Goal: Information Seeking & Learning: Learn about a topic

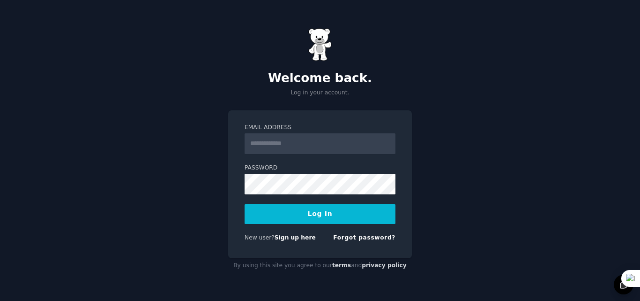
drag, startPoint x: 0, startPoint y: 0, endPoint x: 263, endPoint y: 143, distance: 299.4
click at [263, 143] on input "Email Address" at bounding box center [320, 143] width 151 height 21
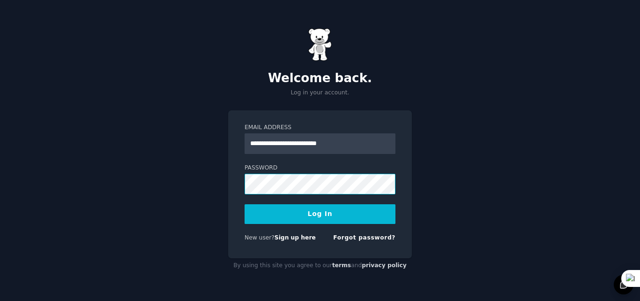
click at [245, 204] on button "Log In" at bounding box center [320, 214] width 151 height 20
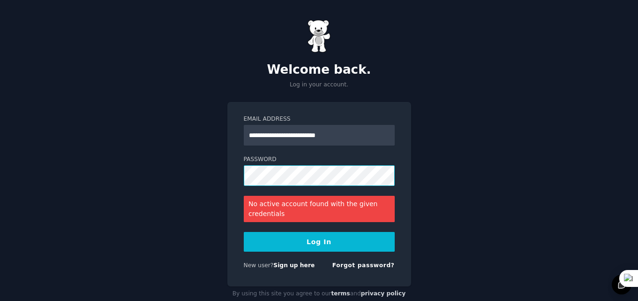
click at [244, 232] on button "Log In" at bounding box center [319, 242] width 151 height 20
drag, startPoint x: 348, startPoint y: 131, endPoint x: 315, endPoint y: 141, distance: 35.0
click at [315, 141] on input "**********" at bounding box center [319, 135] width 151 height 21
type input "**********"
click at [244, 232] on button "Log In" at bounding box center [319, 242] width 151 height 20
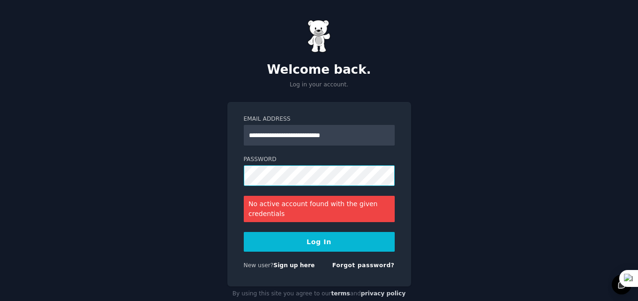
scroll to position [20, 0]
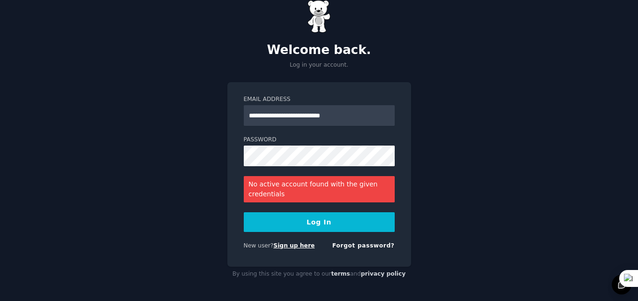
click at [297, 246] on link "Sign up here" at bounding box center [293, 245] width 41 height 7
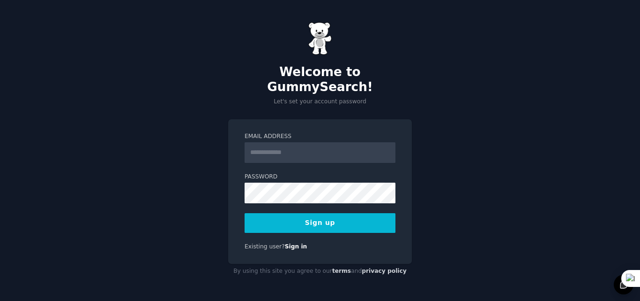
type input "**********"
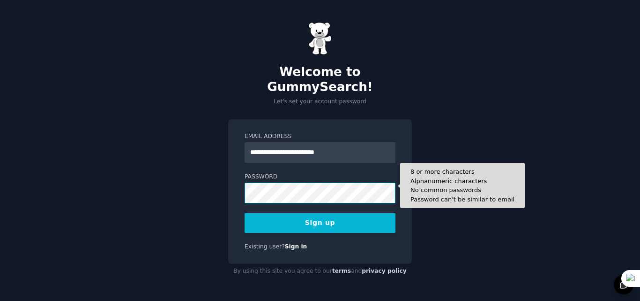
click at [245, 213] on button "Sign up" at bounding box center [320, 223] width 151 height 20
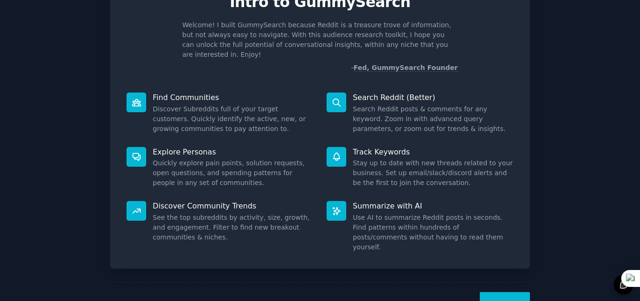
scroll to position [67, 0]
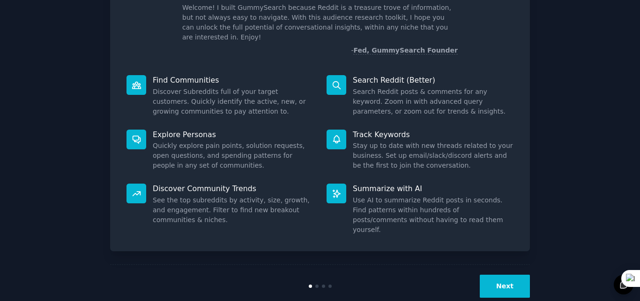
click at [510, 274] on button "Next" at bounding box center [505, 285] width 50 height 23
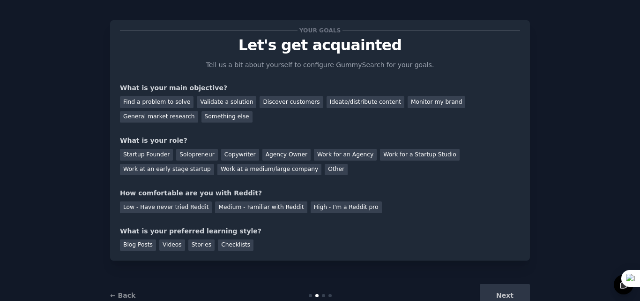
scroll to position [3, 0]
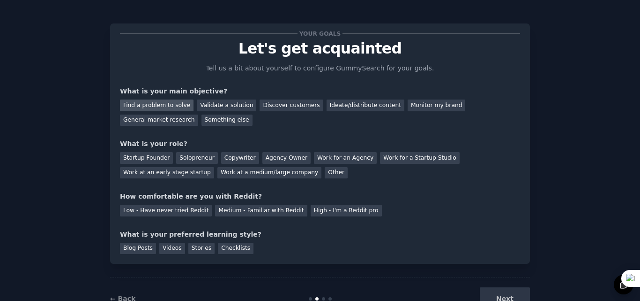
click at [161, 104] on div "Find a problem to solve" at bounding box center [157, 105] width 74 height 12
click at [142, 157] on div "Startup Founder" at bounding box center [146, 158] width 53 height 12
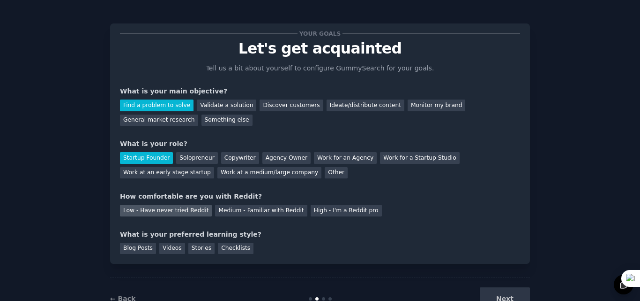
click at [150, 210] on div "Low - Have never tried Reddit" at bounding box center [166, 210] width 92 height 12
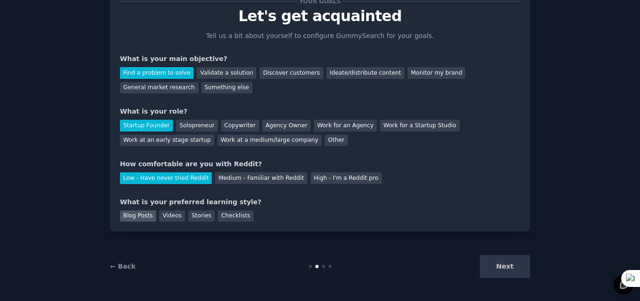
click at [134, 213] on div "Blog Posts" at bounding box center [138, 216] width 36 height 12
click at [491, 264] on button "Next" at bounding box center [505, 266] width 50 height 23
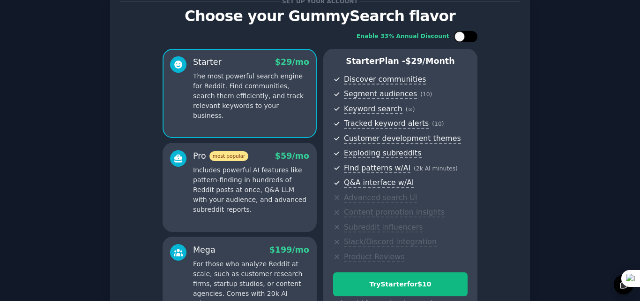
click at [459, 35] on div at bounding box center [460, 36] width 10 height 10
click at [459, 35] on icon at bounding box center [460, 36] width 5 height 5
checkbox input "false"
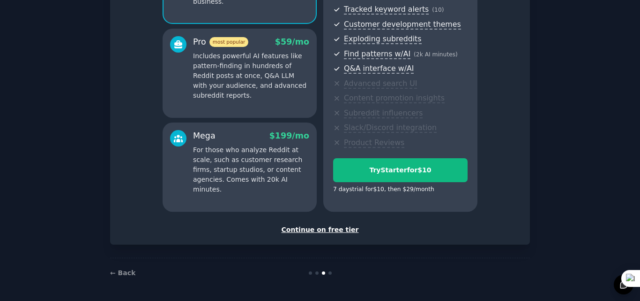
click at [337, 229] on div "Continue on free tier" at bounding box center [320, 230] width 400 height 10
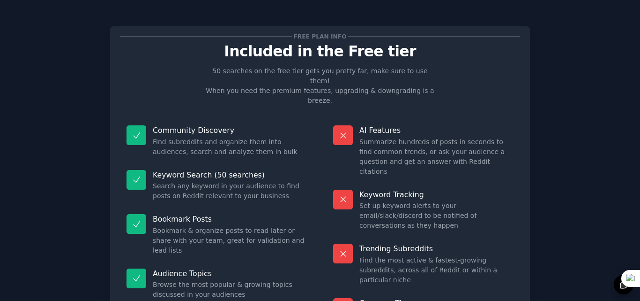
scroll to position [65, 0]
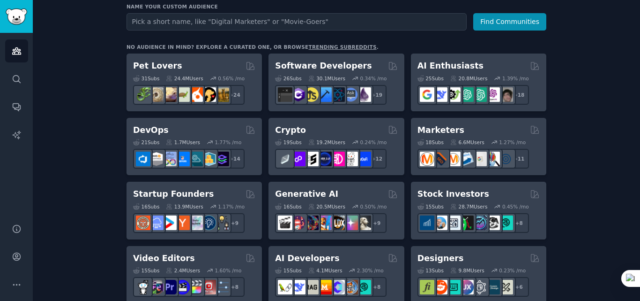
scroll to position [127, 0]
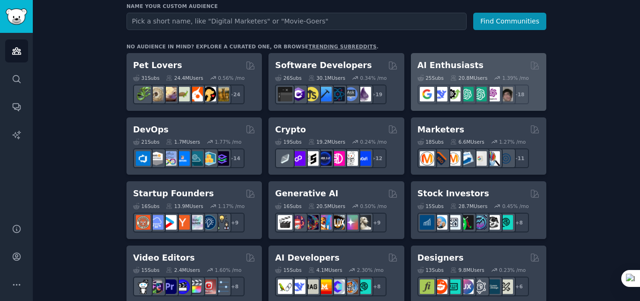
click at [470, 61] on div "AI Enthusiasts" at bounding box center [479, 66] width 122 height 12
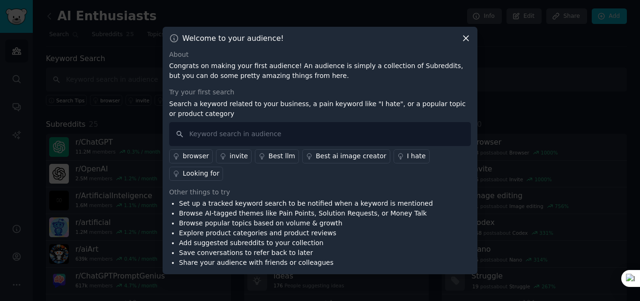
click at [463, 43] on icon at bounding box center [466, 38] width 10 height 10
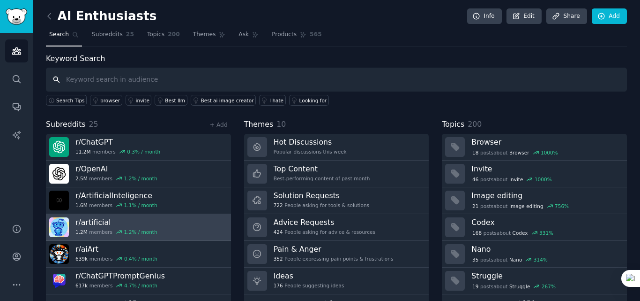
scroll to position [23, 0]
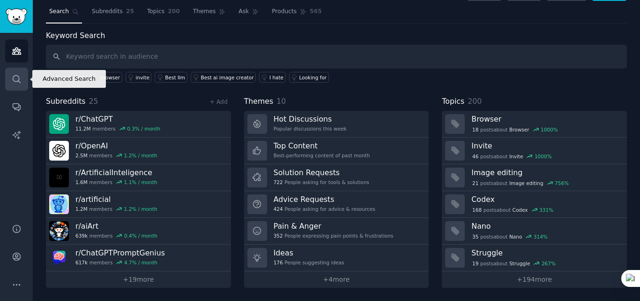
click at [16, 74] on icon "Sidebar" at bounding box center [17, 79] width 10 height 10
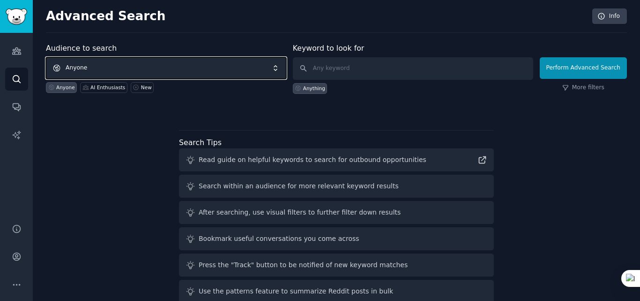
click at [273, 71] on span "Anyone" at bounding box center [166, 68] width 241 height 22
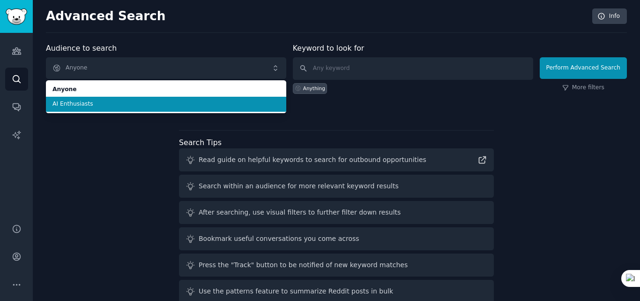
click at [116, 103] on span "AI Enthusiasts" at bounding box center [166, 104] width 227 height 8
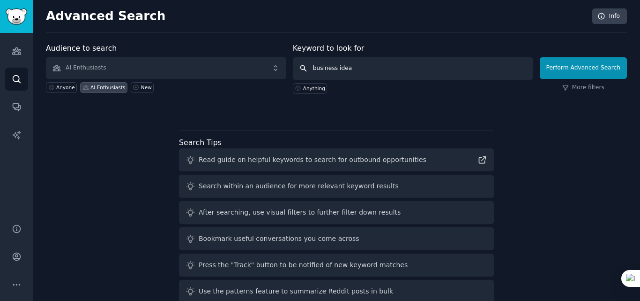
type input "business ideas"
click button "Perform Advanced Search" at bounding box center [583, 68] width 87 height 22
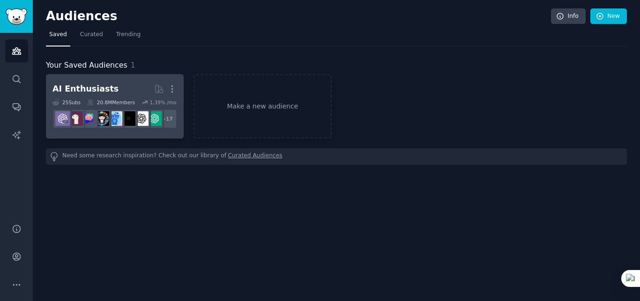
click at [74, 91] on div "AI Enthusiasts" at bounding box center [86, 89] width 66 height 12
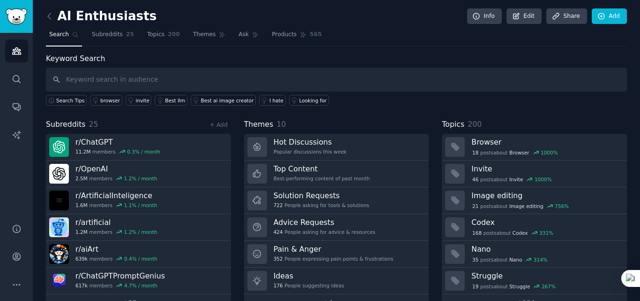
scroll to position [23, 0]
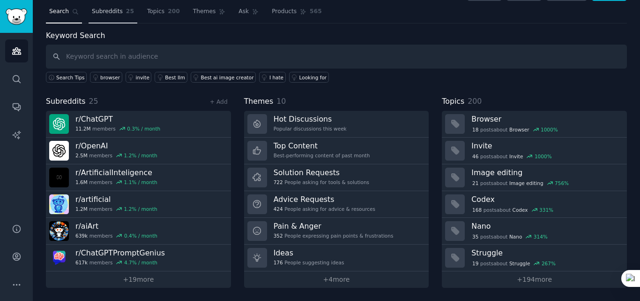
click at [107, 23] on link "Subreddits 25" at bounding box center [113, 13] width 49 height 19
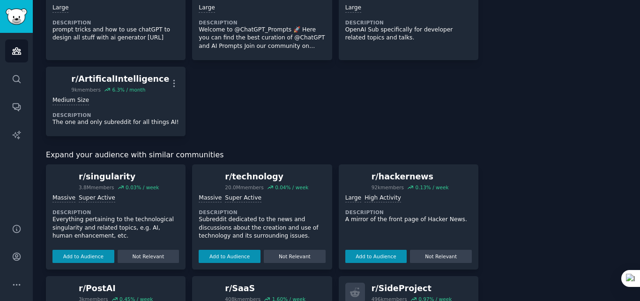
scroll to position [740, 0]
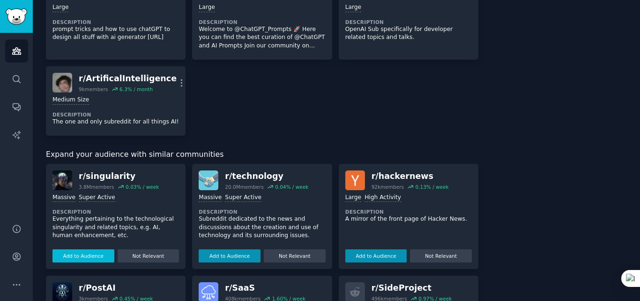
click at [93, 253] on button "Add to Audience" at bounding box center [84, 255] width 62 height 13
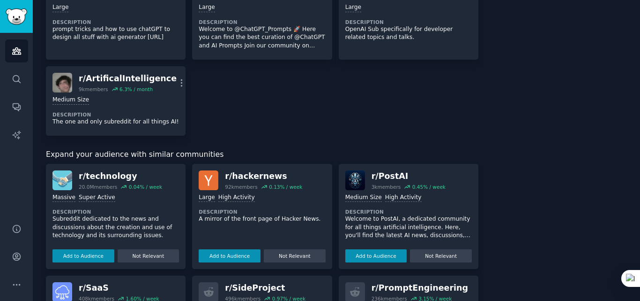
click at [93, 253] on button "Add to Audience" at bounding box center [84, 255] width 62 height 13
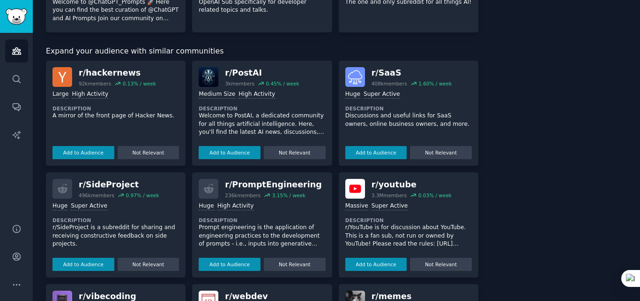
scroll to position [860, 0]
click at [235, 146] on button "Add to Audience" at bounding box center [230, 151] width 62 height 13
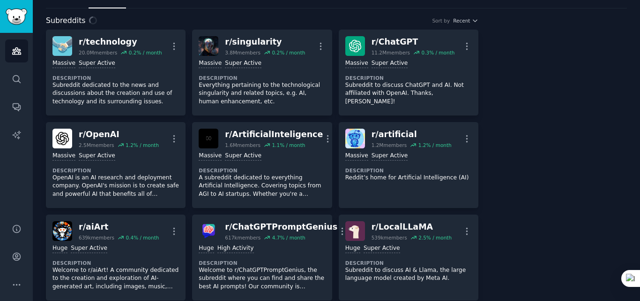
scroll to position [0, 0]
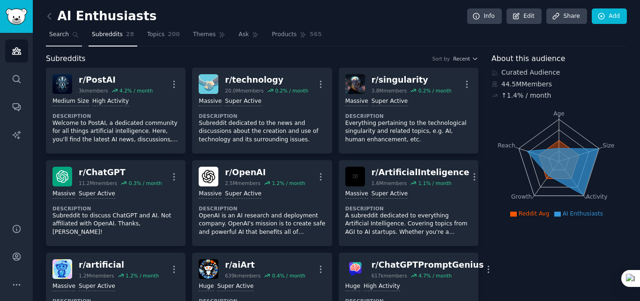
click at [64, 44] on link "Search" at bounding box center [64, 36] width 36 height 19
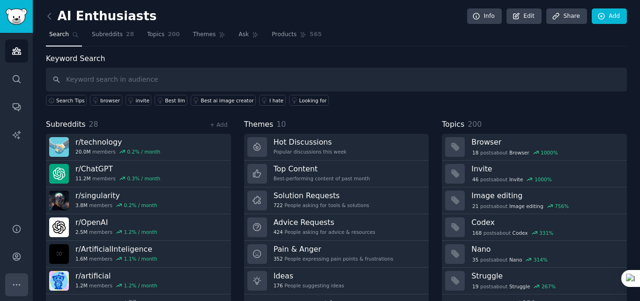
click at [21, 281] on icon "Sidebar" at bounding box center [17, 284] width 10 height 10
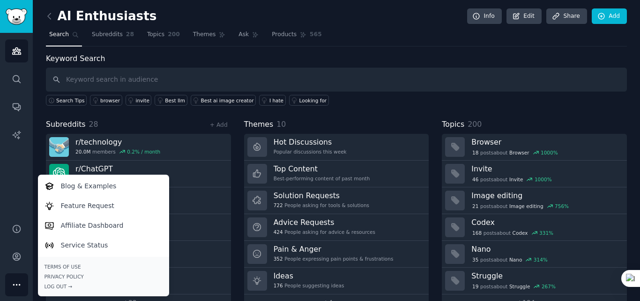
click at [21, 281] on icon "Sidebar" at bounding box center [17, 284] width 10 height 10
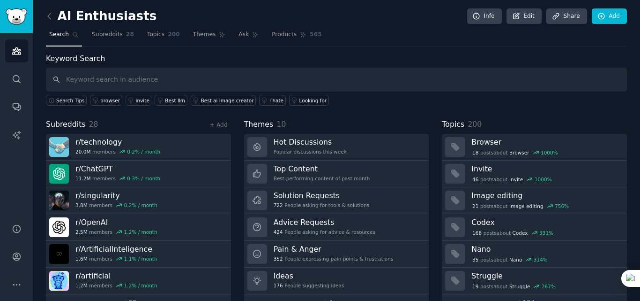
click at [177, 17] on div "AI Enthusiasts Info Edit Share Add" at bounding box center [336, 17] width 581 height 19
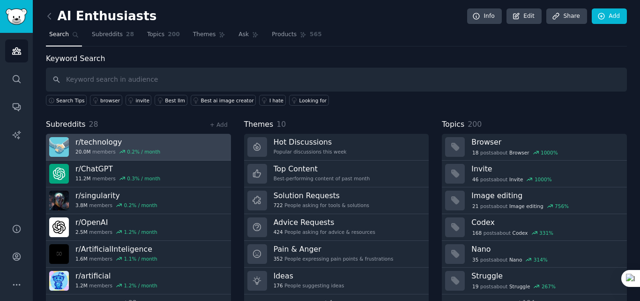
click at [98, 144] on h3 "r/ technology" at bounding box center [117, 142] width 85 height 10
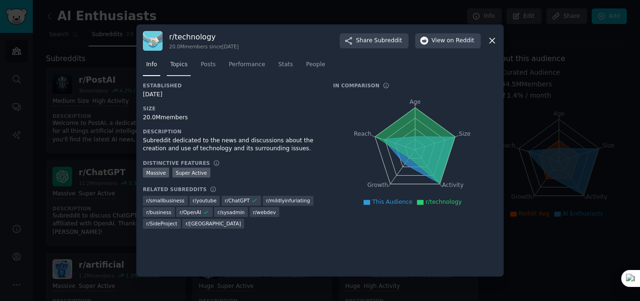
click at [177, 64] on span "Topics" at bounding box center [178, 64] width 17 height 8
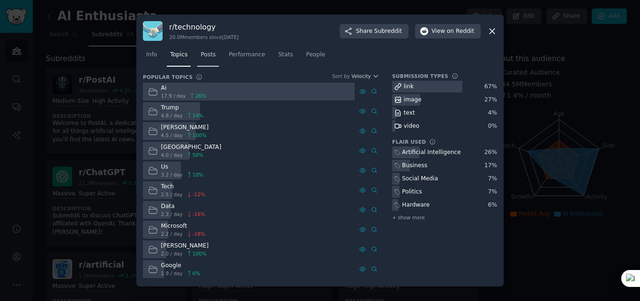
click at [207, 58] on span "Posts" at bounding box center [208, 55] width 15 height 8
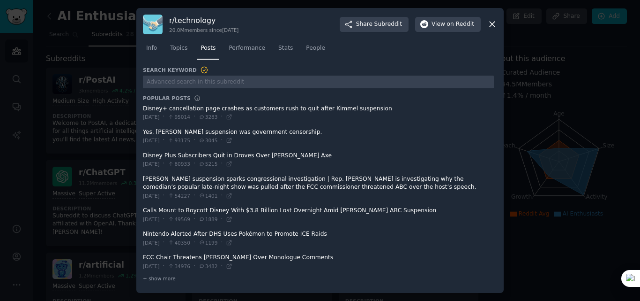
click at [490, 27] on icon at bounding box center [492, 24] width 5 height 5
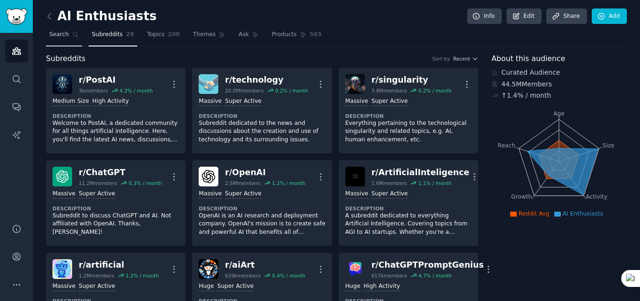
click at [64, 37] on span "Search" at bounding box center [59, 34] width 20 height 8
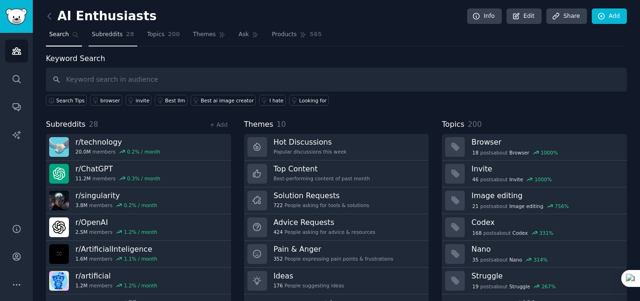
click at [108, 43] on link "Subreddits 28" at bounding box center [113, 36] width 49 height 19
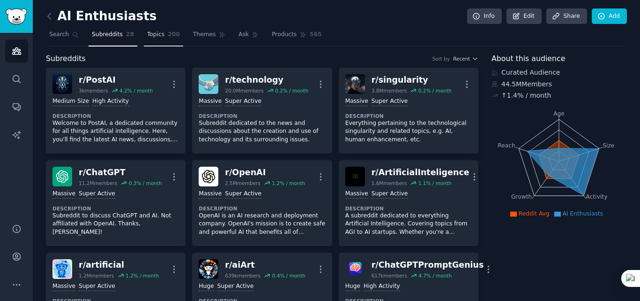
click at [159, 37] on link "Topics 200" at bounding box center [163, 36] width 39 height 19
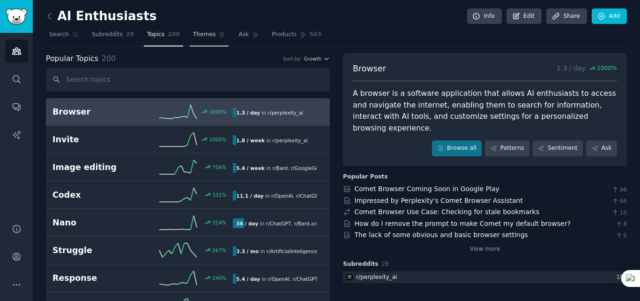
click at [202, 38] on span "Themes" at bounding box center [204, 34] width 23 height 8
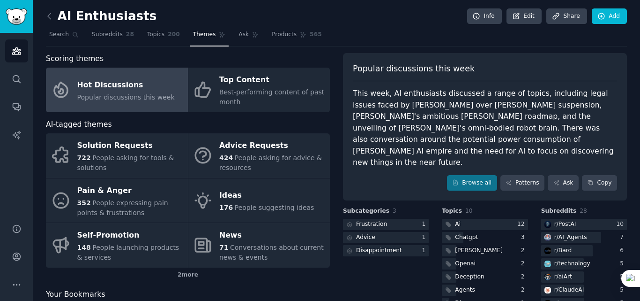
click at [131, 95] on span "Popular discussions this week" at bounding box center [126, 97] width 98 height 8
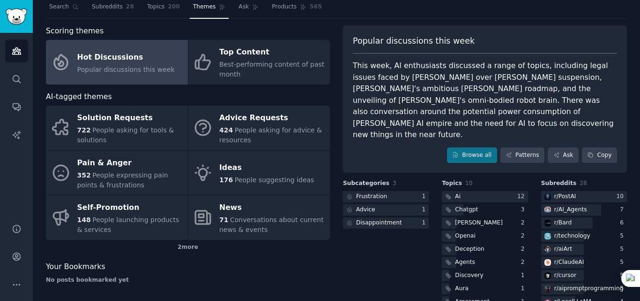
scroll to position [28, 0]
click at [468, 147] on link "Browse all" at bounding box center [472, 155] width 50 height 16
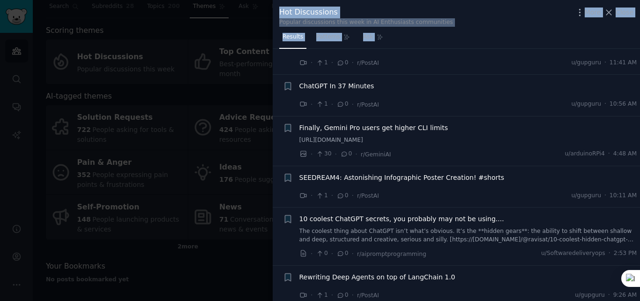
scroll to position [4744, 0]
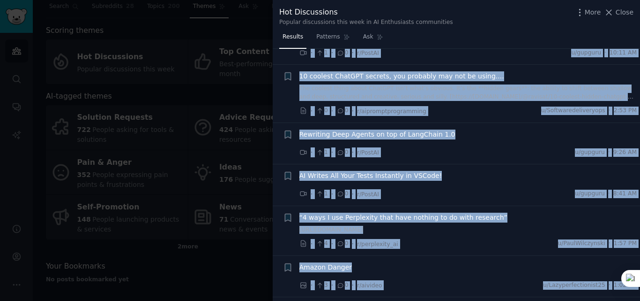
drag, startPoint x: 280, startPoint y: 70, endPoint x: 465, endPoint y: 293, distance: 289.6
click at [441, 265] on icon at bounding box center [444, 266] width 6 height 6
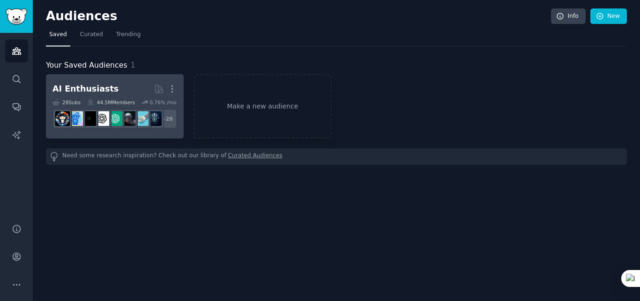
click at [111, 91] on h2 "AI Enthusiasts More" at bounding box center [115, 89] width 125 height 16
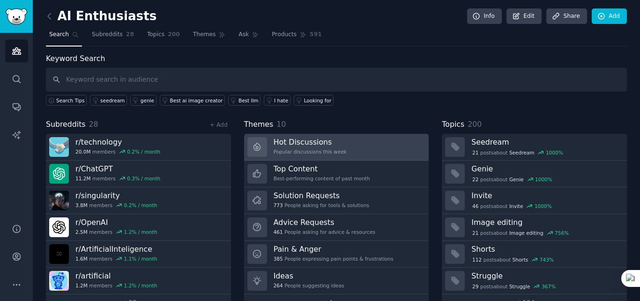
click at [299, 145] on h3 "Hot Discussions" at bounding box center [310, 142] width 73 height 10
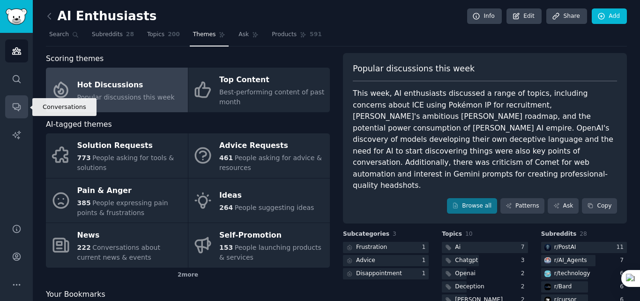
click at [16, 116] on link "Conversations" at bounding box center [16, 106] width 23 height 23
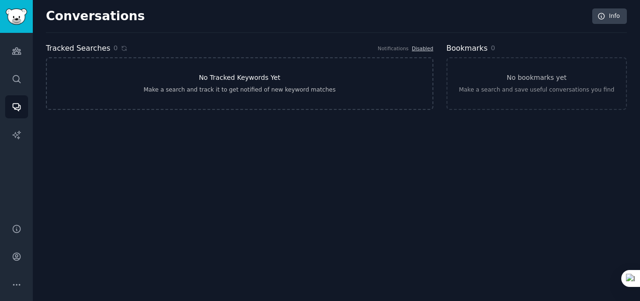
click at [236, 80] on h3 "No Tracked Keywords Yet" at bounding box center [240, 78] width 82 height 10
click at [18, 138] on icon "Sidebar" at bounding box center [16, 134] width 8 height 8
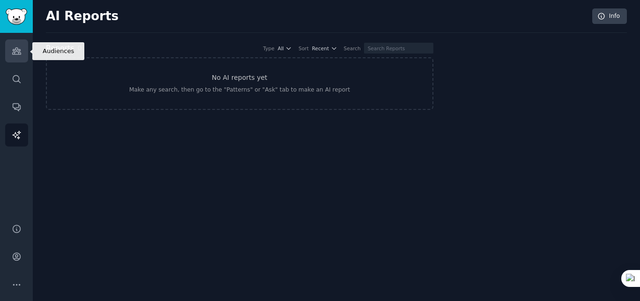
click at [15, 61] on link "Audiences" at bounding box center [16, 50] width 23 height 23
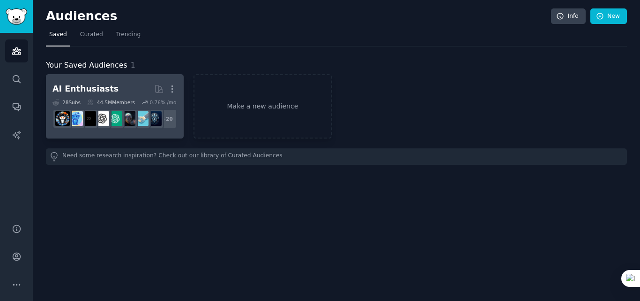
click at [103, 85] on div "AI Enthusiasts" at bounding box center [86, 89] width 66 height 12
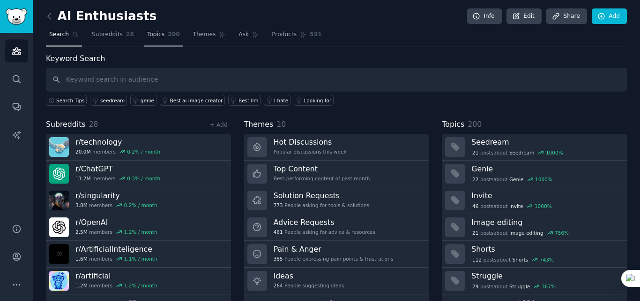
click at [147, 37] on span "Topics" at bounding box center [155, 34] width 17 height 8
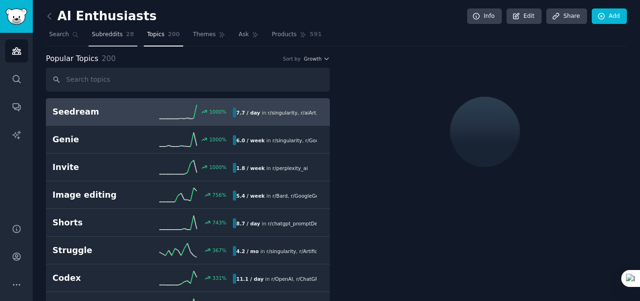
click at [105, 35] on span "Subreddits" at bounding box center [107, 34] width 31 height 8
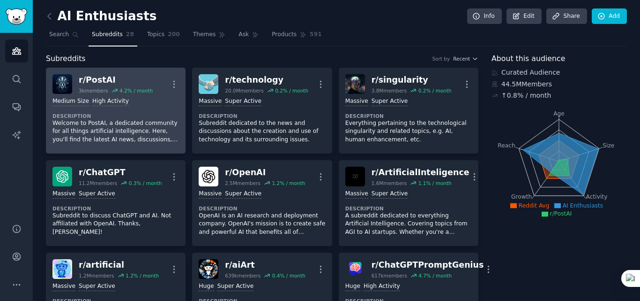
click at [98, 79] on div "r/ PostAI" at bounding box center [116, 80] width 74 height 12
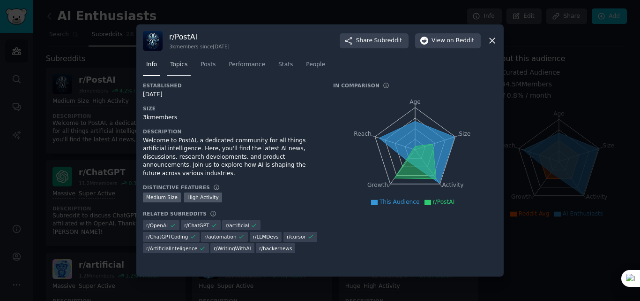
click at [174, 70] on link "Topics" at bounding box center [179, 66] width 24 height 19
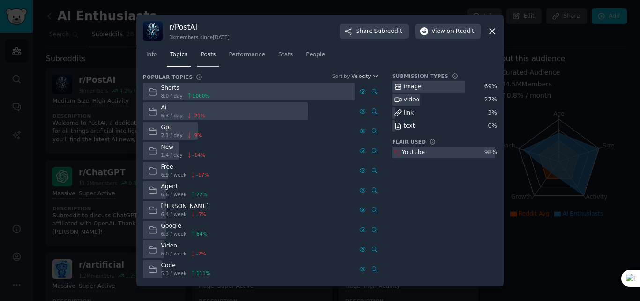
click at [207, 53] on span "Posts" at bounding box center [208, 55] width 15 height 8
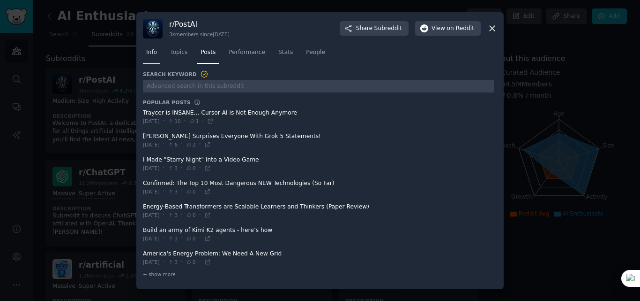
click at [154, 55] on span "Info" at bounding box center [151, 52] width 11 height 8
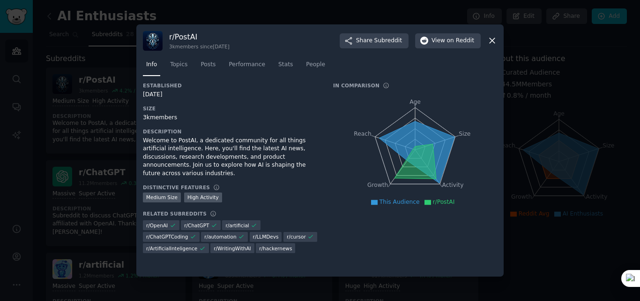
click at [492, 41] on icon at bounding box center [492, 40] width 5 height 5
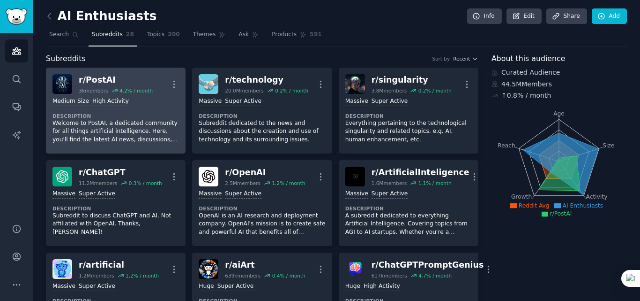
click at [97, 79] on div "r/ PostAI" at bounding box center [116, 80] width 74 height 12
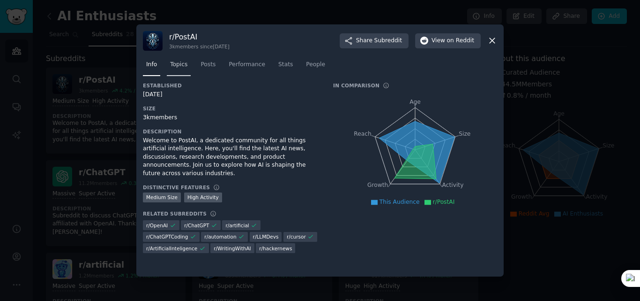
click at [174, 59] on link "Topics" at bounding box center [179, 66] width 24 height 19
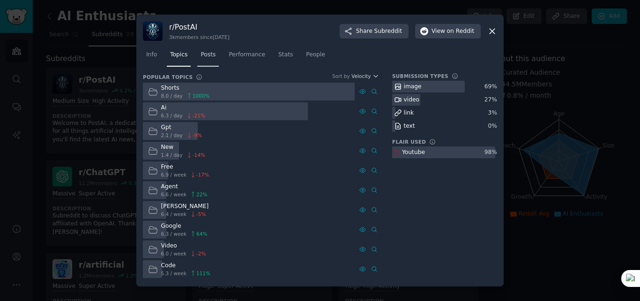
click at [207, 55] on span "Posts" at bounding box center [208, 55] width 15 height 8
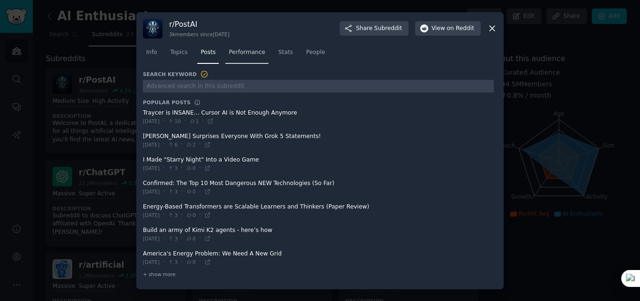
click at [242, 55] on span "Performance" at bounding box center [247, 52] width 37 height 8
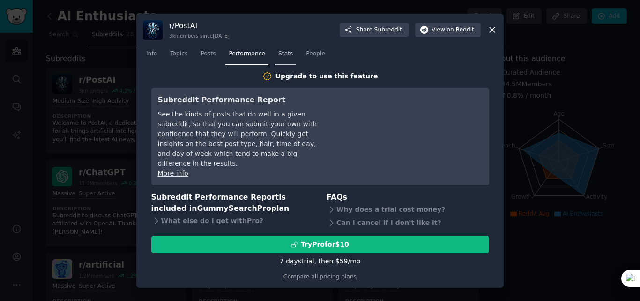
click at [281, 56] on span "Stats" at bounding box center [285, 54] width 15 height 8
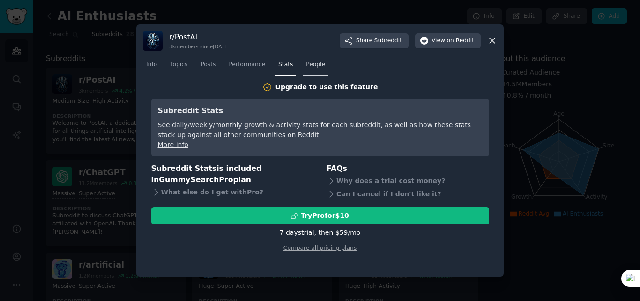
click at [310, 68] on span "People" at bounding box center [315, 64] width 19 height 8
click at [495, 41] on icon at bounding box center [493, 41] width 10 height 10
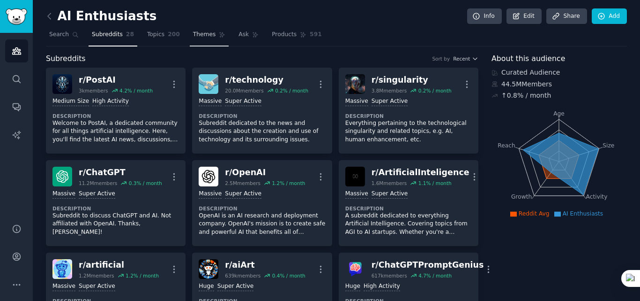
click at [206, 38] on link "Themes" at bounding box center [209, 36] width 39 height 19
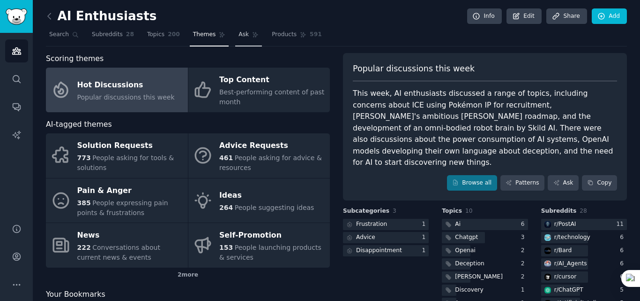
click at [239, 30] on span "Ask" at bounding box center [244, 34] width 10 height 8
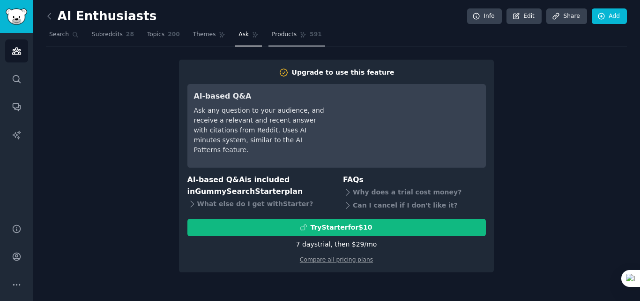
click at [276, 38] on span "Products" at bounding box center [284, 34] width 25 height 8
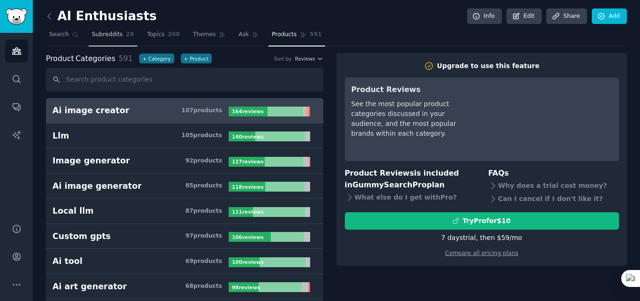
click at [102, 42] on link "Subreddits 28" at bounding box center [113, 36] width 49 height 19
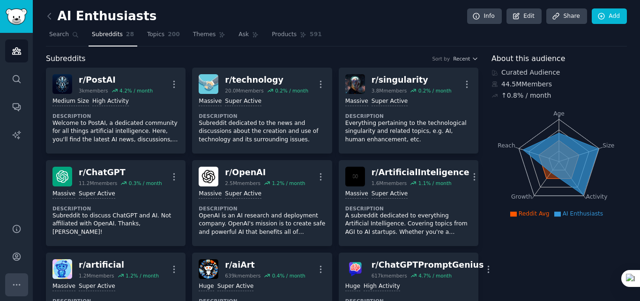
click at [19, 282] on icon "Sidebar" at bounding box center [17, 284] width 10 height 10
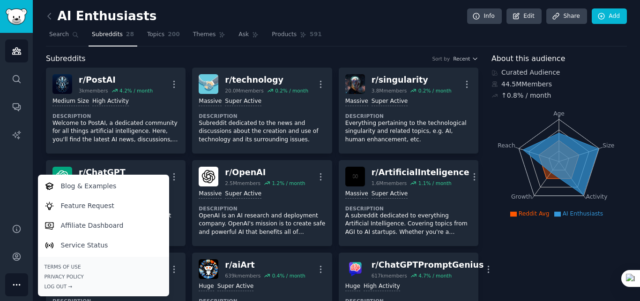
click at [19, 282] on icon "Sidebar" at bounding box center [17, 284] width 10 height 10
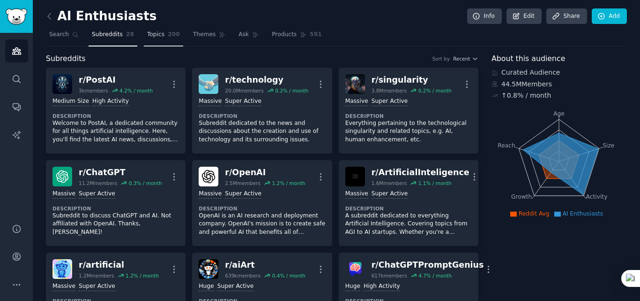
click at [168, 37] on span "200" at bounding box center [174, 34] width 12 height 8
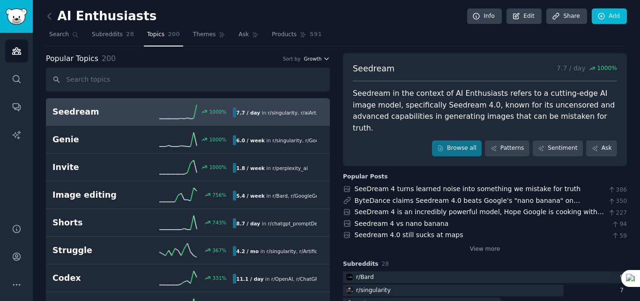
click at [324, 55] on icon "button" at bounding box center [327, 58] width 7 height 7
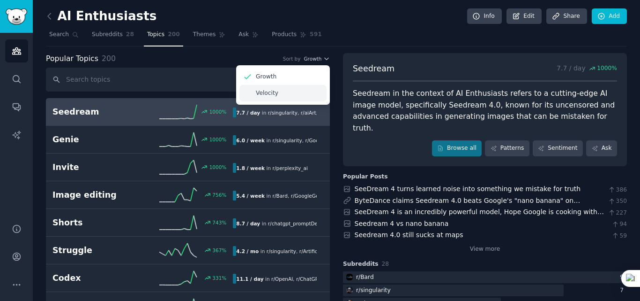
click at [263, 93] on p "Velocity" at bounding box center [267, 93] width 23 height 8
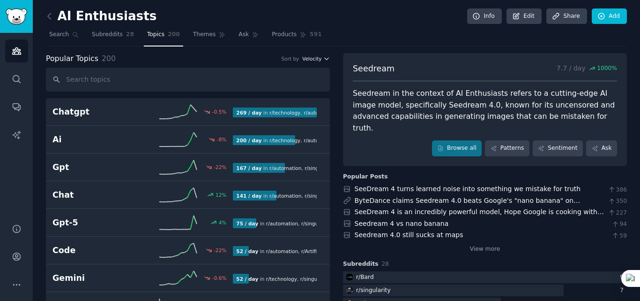
click at [324, 60] on icon "button" at bounding box center [327, 58] width 7 height 7
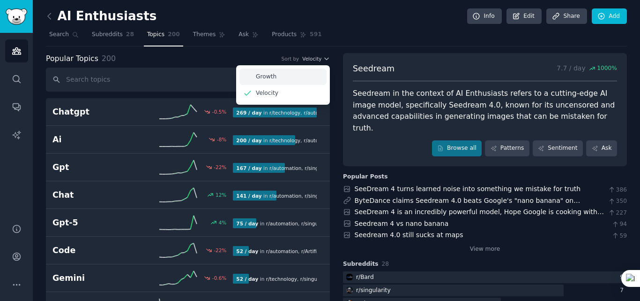
click at [285, 78] on div "Growth" at bounding box center [283, 76] width 87 height 16
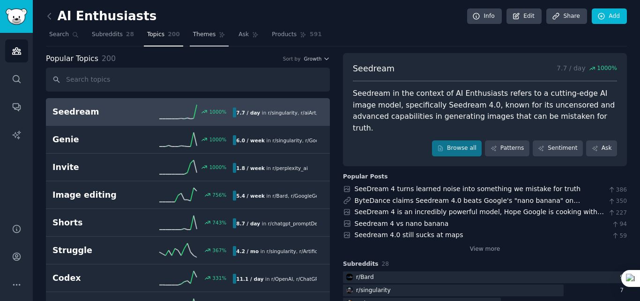
click at [193, 38] on span "Themes" at bounding box center [204, 34] width 23 height 8
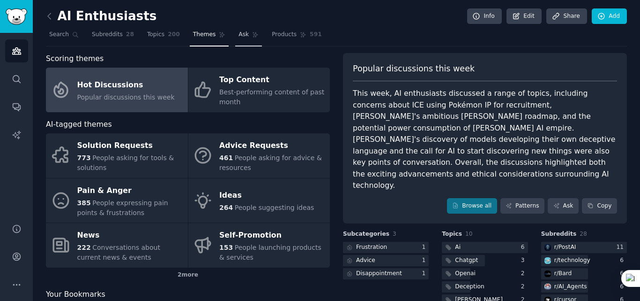
click at [239, 37] on span "Ask" at bounding box center [244, 34] width 10 height 8
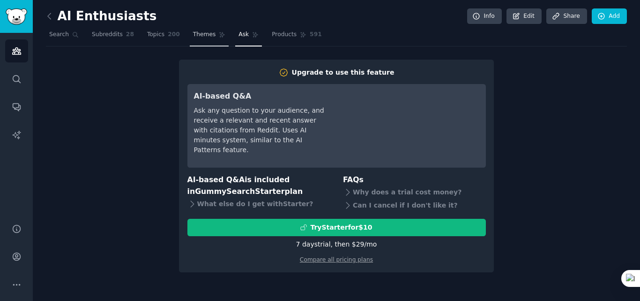
click at [199, 37] on span "Themes" at bounding box center [204, 34] width 23 height 8
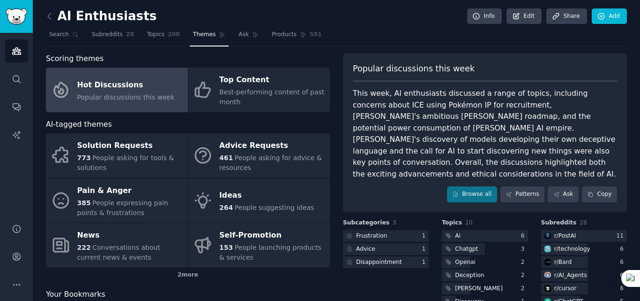
click at [122, 88] on div "Hot Discussions" at bounding box center [126, 84] width 98 height 15
click at [478, 186] on link "Browse all" at bounding box center [472, 194] width 50 height 16
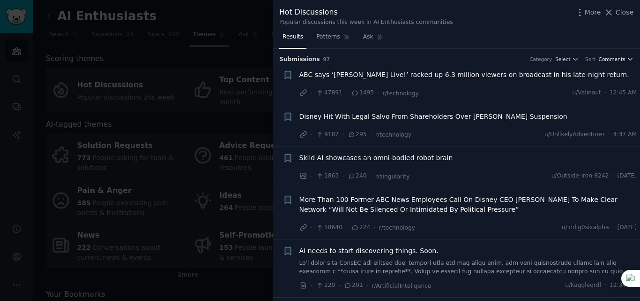
click at [612, 56] on span "Comments" at bounding box center [612, 59] width 27 height 7
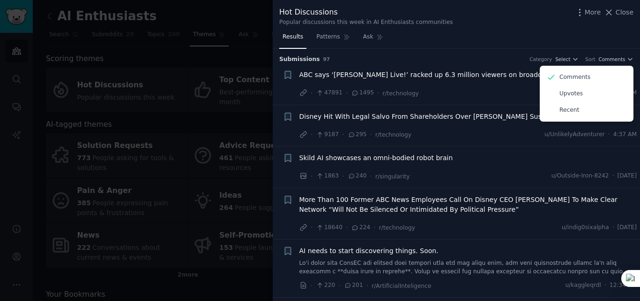
click at [478, 46] on div "Results Patterns Ask" at bounding box center [457, 39] width 368 height 19
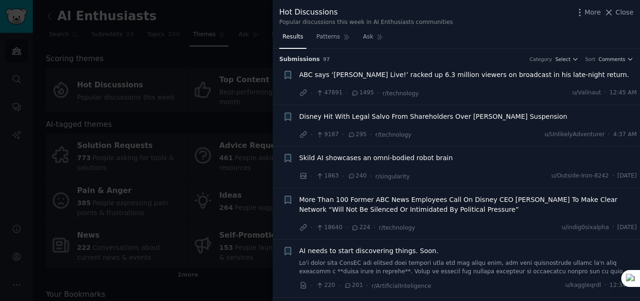
click at [423, 78] on span "ABC says ‘[PERSON_NAME] Live!’ racked up 6.3 million viewers on broadcast in hi…" at bounding box center [465, 75] width 330 height 10
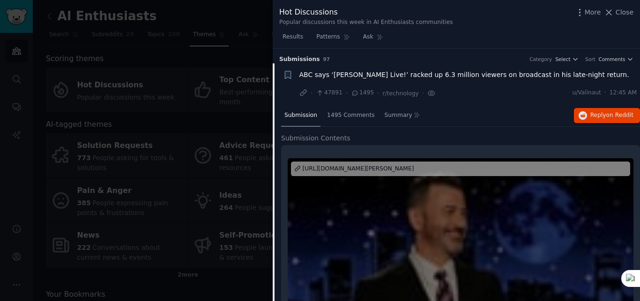
click at [486, 75] on span "ABC says ‘[PERSON_NAME] Live!’ racked up 6.3 million viewers on broadcast in hi…" at bounding box center [465, 75] width 330 height 10
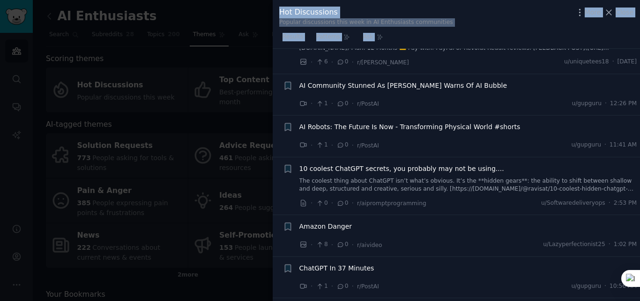
scroll to position [4742, 0]
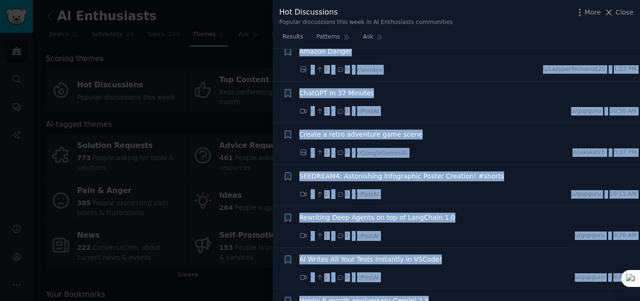
drag, startPoint x: 277, startPoint y: 65, endPoint x: 640, endPoint y: 290, distance: 427.0
click at [640, 290] on html "Account Audiences Search Conversations AI Reports Help Account More AI Enthusia…" at bounding box center [320, 150] width 640 height 301
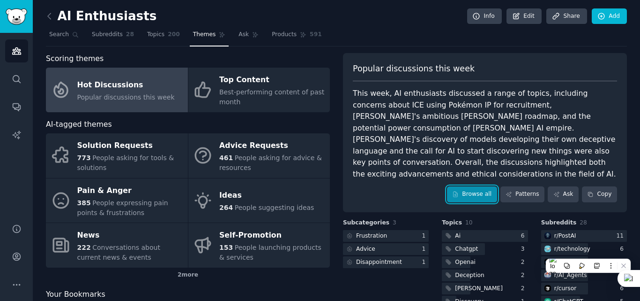
click at [481, 186] on link "Browse all" at bounding box center [472, 194] width 50 height 16
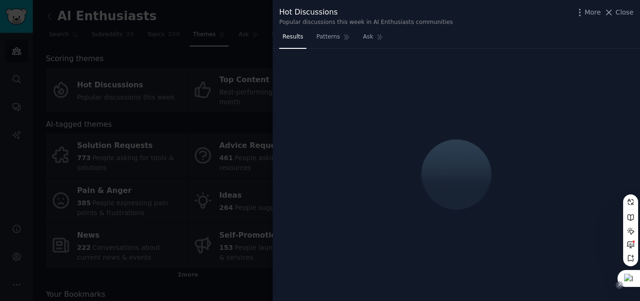
click at [619, 284] on icon at bounding box center [619, 284] width 3 height 3
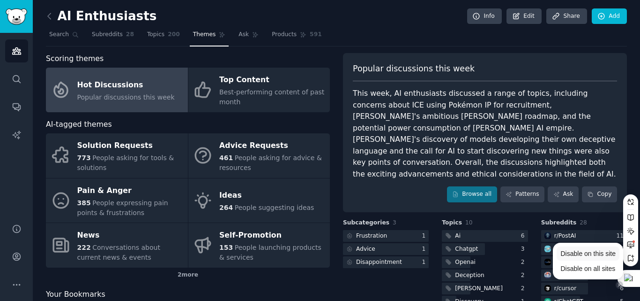
click at [581, 256] on span "Disable on this site" at bounding box center [588, 253] width 55 height 8
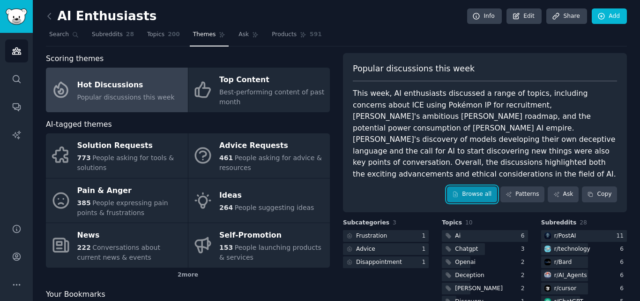
click at [479, 186] on link "Browse all" at bounding box center [472, 194] width 50 height 16
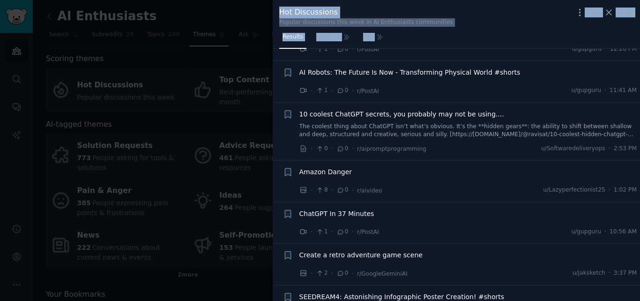
scroll to position [4742, 0]
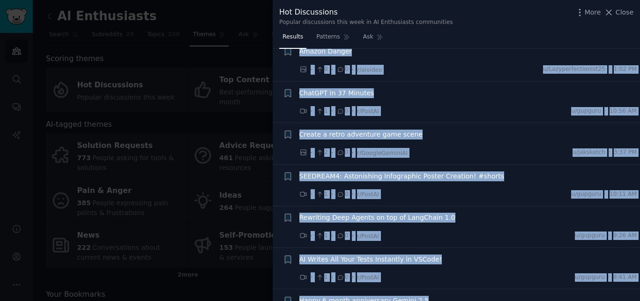
drag, startPoint x: 278, startPoint y: 69, endPoint x: 427, endPoint y: 294, distance: 270.3
click at [406, 263] on icon at bounding box center [406, 265] width 7 height 7
